Goal: Check status: Check status

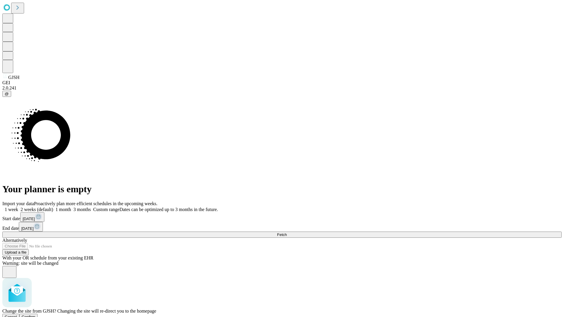
click at [36, 315] on span "Confirm" at bounding box center [29, 317] width 14 height 4
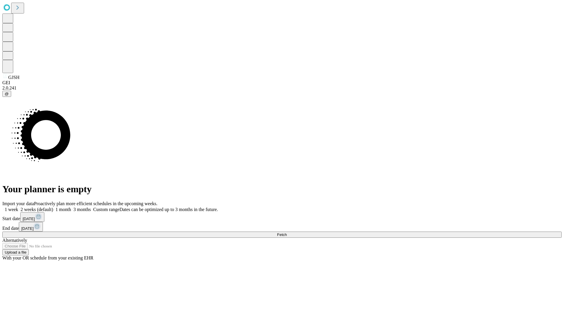
click at [18, 207] on label "1 week" at bounding box center [10, 209] width 16 height 5
click at [287, 233] on span "Fetch" at bounding box center [282, 235] width 10 height 4
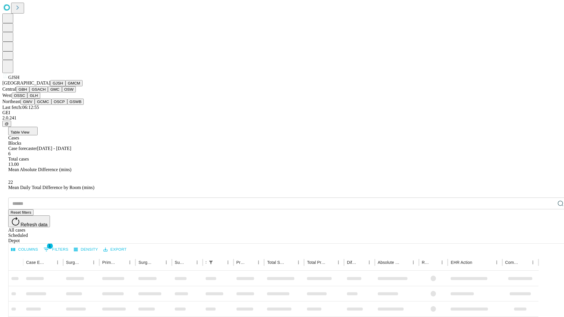
click at [65, 86] on button "GMCM" at bounding box center [73, 83] width 17 height 6
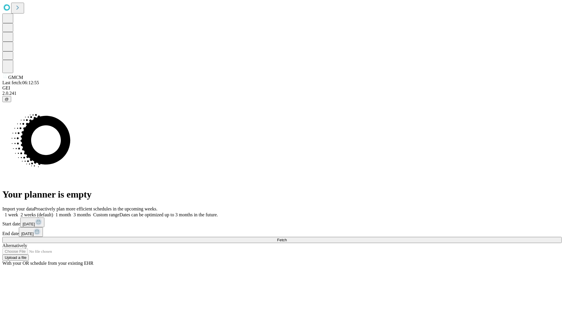
click at [18, 212] on label "1 week" at bounding box center [10, 214] width 16 height 5
click at [287, 238] on span "Fetch" at bounding box center [282, 240] width 10 height 4
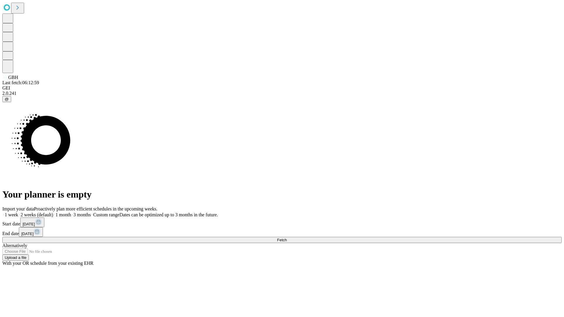
click at [287, 238] on span "Fetch" at bounding box center [282, 240] width 10 height 4
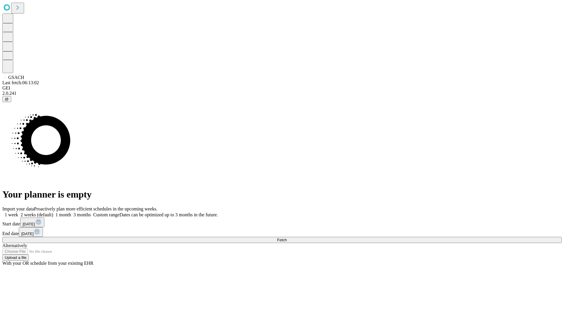
click at [18, 212] on label "1 week" at bounding box center [10, 214] width 16 height 5
click at [287, 238] on span "Fetch" at bounding box center [282, 240] width 10 height 4
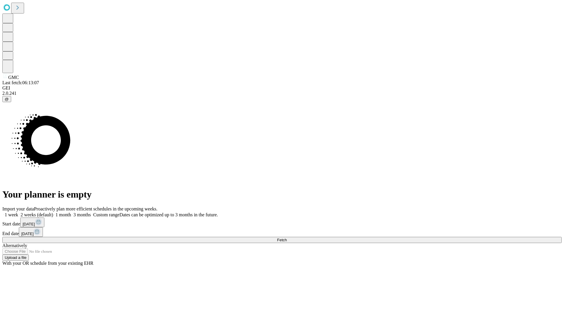
click at [18, 212] on label "1 week" at bounding box center [10, 214] width 16 height 5
click at [287, 238] on span "Fetch" at bounding box center [282, 240] width 10 height 4
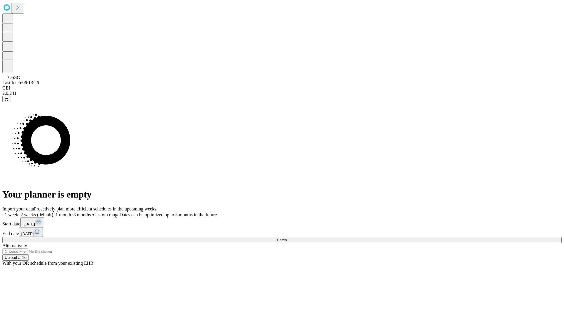
click at [18, 212] on label "1 week" at bounding box center [10, 214] width 16 height 5
click at [287, 238] on span "Fetch" at bounding box center [282, 240] width 10 height 4
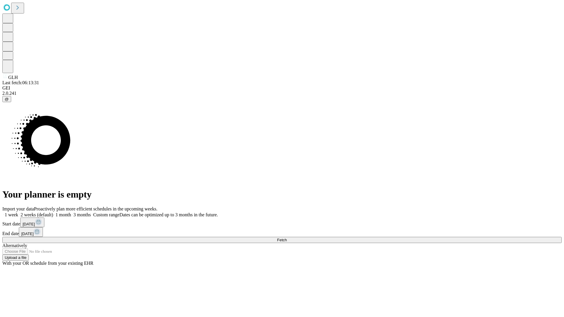
click at [18, 212] on label "1 week" at bounding box center [10, 214] width 16 height 5
click at [287, 238] on span "Fetch" at bounding box center [282, 240] width 10 height 4
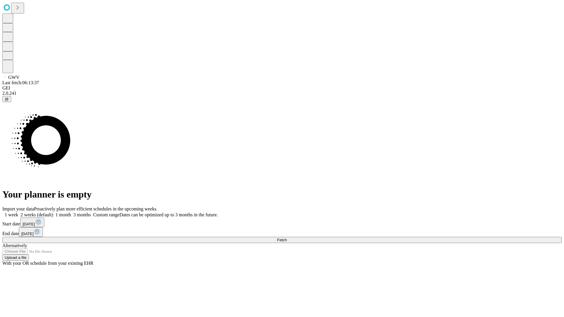
click at [18, 212] on label "1 week" at bounding box center [10, 214] width 16 height 5
click at [287, 238] on span "Fetch" at bounding box center [282, 240] width 10 height 4
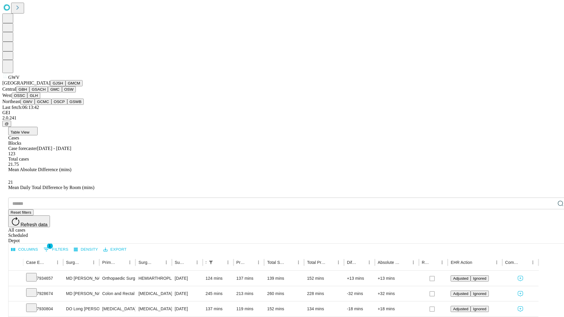
click at [46, 105] on button "GCMC" at bounding box center [43, 102] width 17 height 6
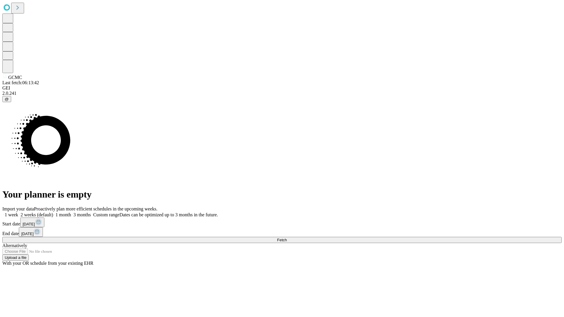
click at [287, 238] on span "Fetch" at bounding box center [282, 240] width 10 height 4
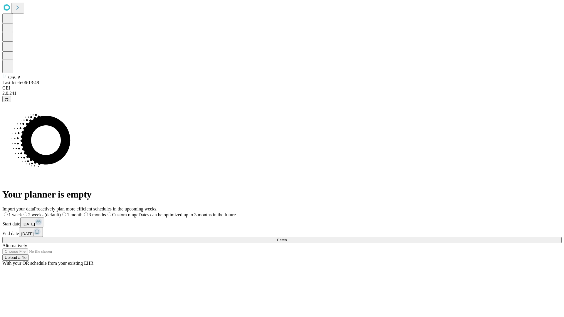
click at [22, 212] on label "1 week" at bounding box center [12, 214] width 20 height 5
click at [287, 238] on span "Fetch" at bounding box center [282, 240] width 10 height 4
